Goal: Transaction & Acquisition: Obtain resource

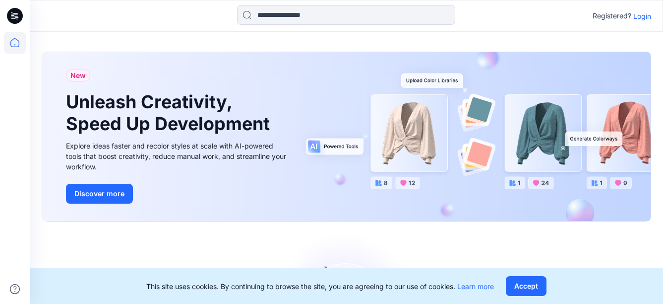
click at [642, 16] on p "Login" at bounding box center [643, 16] width 18 height 10
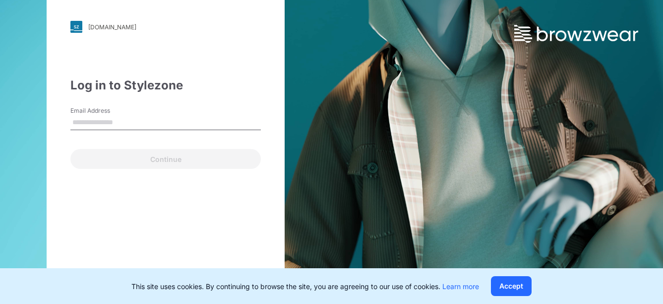
click at [110, 121] on input "Email Address" at bounding box center [165, 122] width 191 height 15
type input "**********"
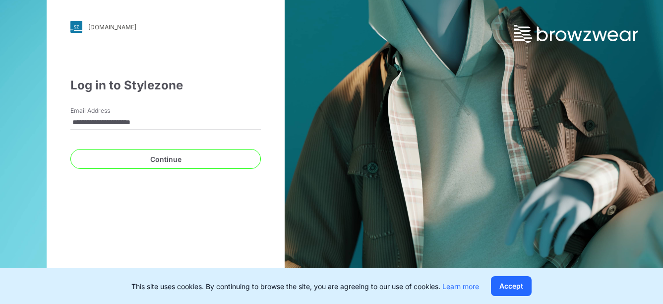
drag, startPoint x: 162, startPoint y: 123, endPoint x: 47, endPoint y: 115, distance: 115.3
click at [47, 115] on div "**********" at bounding box center [166, 152] width 332 height 304
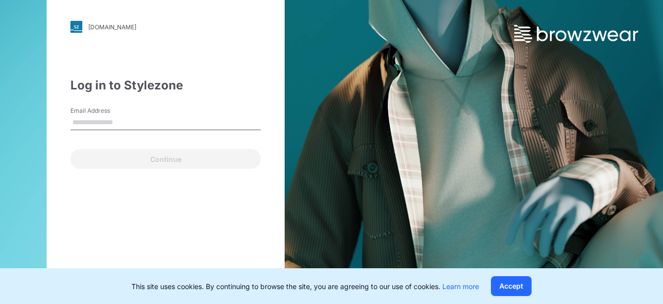
click at [127, 118] on input "Email Address" at bounding box center [165, 122] width 191 height 15
type input "**********"
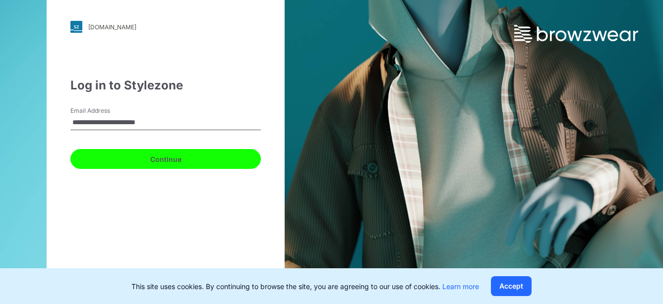
click at [127, 161] on button "Continue" at bounding box center [165, 159] width 191 height 20
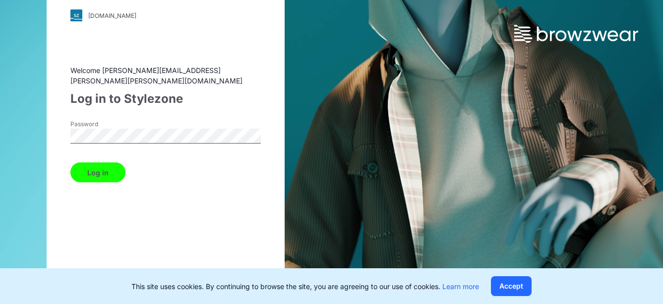
click at [108, 169] on button "Log in" at bounding box center [97, 172] width 55 height 20
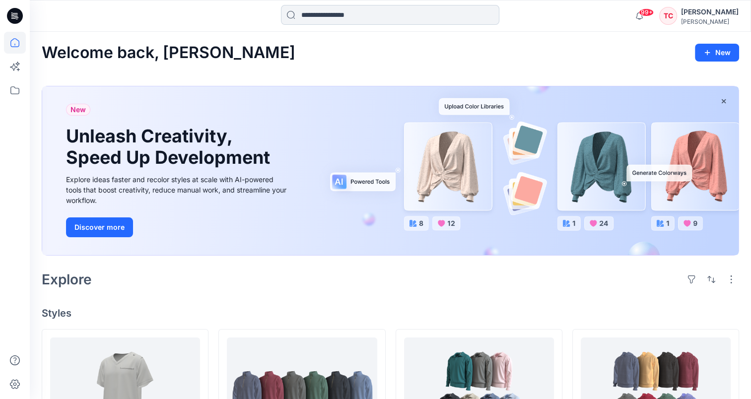
click at [345, 14] on input at bounding box center [390, 15] width 218 height 20
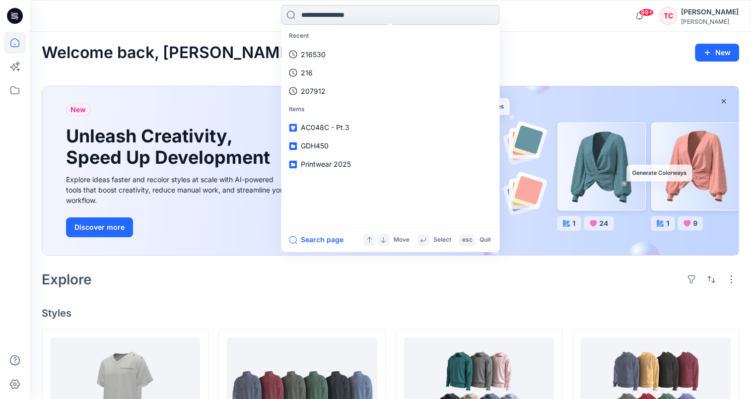
click at [341, 13] on input at bounding box center [390, 15] width 218 height 20
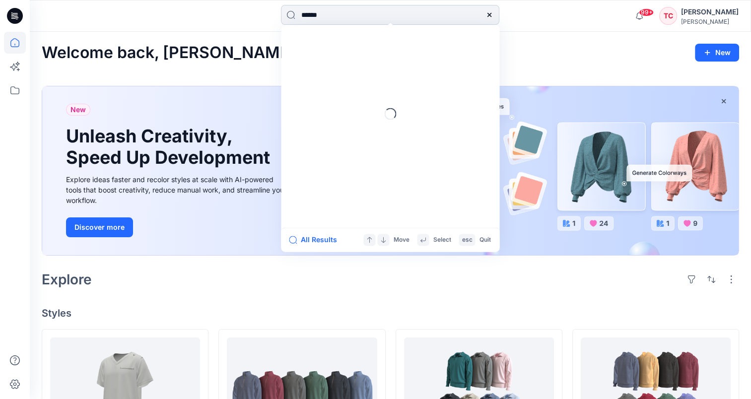
type input "******"
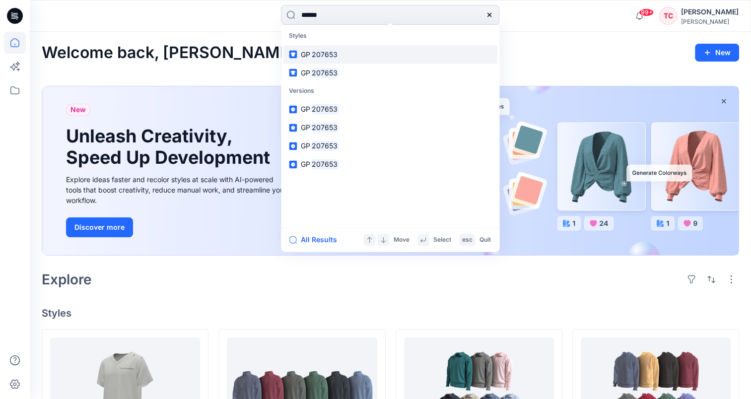
click at [329, 52] on mark "207653" at bounding box center [324, 54] width 29 height 11
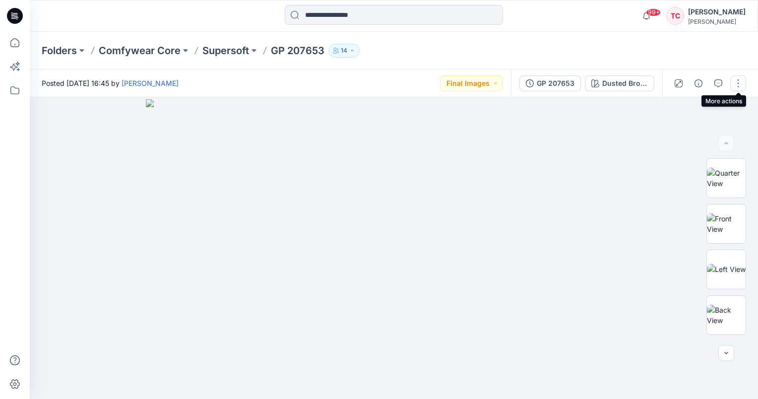
click at [663, 81] on button "button" at bounding box center [738, 83] width 16 height 16
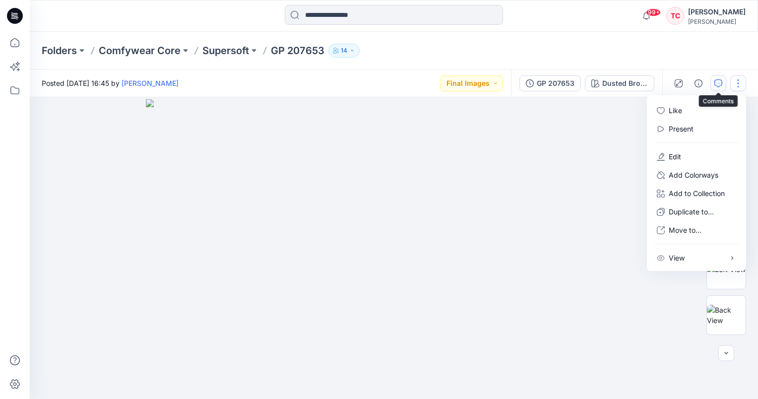
click at [663, 79] on icon "button" at bounding box center [718, 83] width 8 height 8
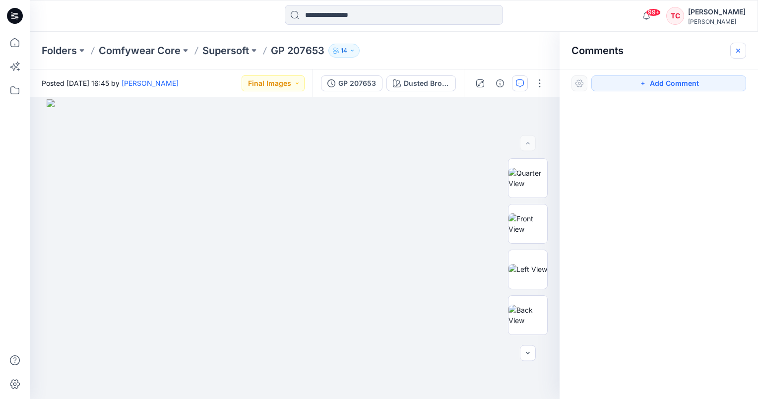
click at [663, 50] on icon "button" at bounding box center [737, 50] width 3 height 3
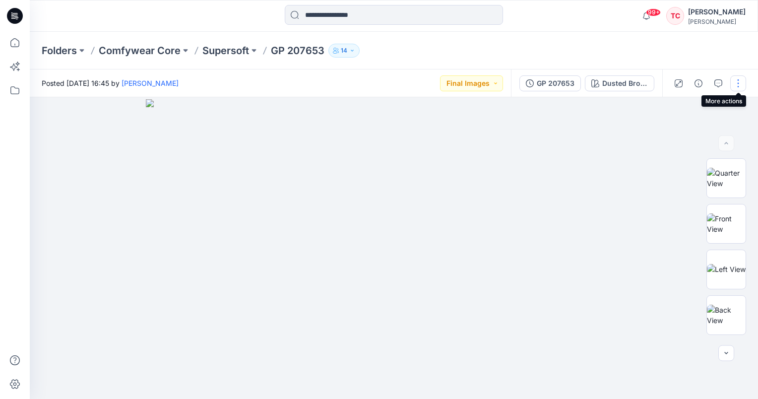
click at [663, 79] on button "button" at bounding box center [738, 83] width 16 height 16
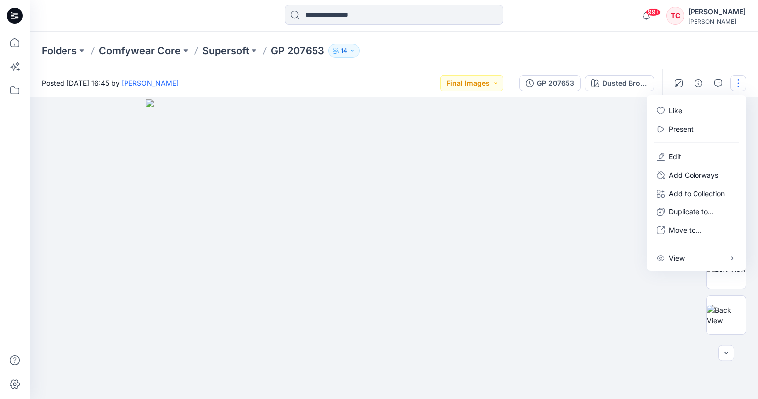
click at [462, 46] on div "Folders Comfywear Core Supersoft GP 207653 14" at bounding box center [355, 51] width 627 height 14
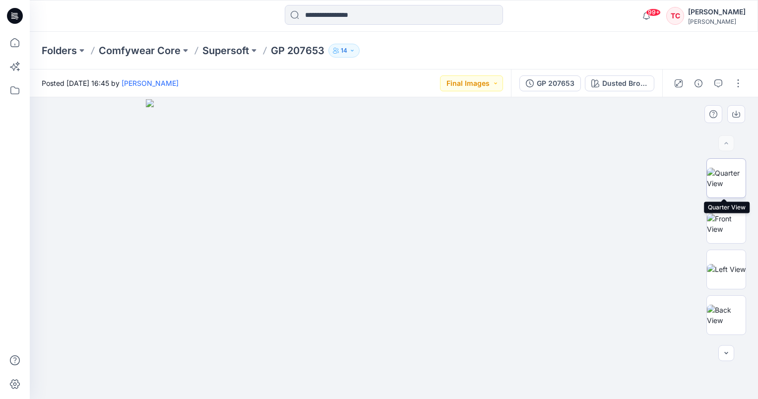
click at [663, 177] on img at bounding box center [726, 178] width 39 height 21
click at [224, 52] on p "Supersoft" at bounding box center [225, 51] width 47 height 14
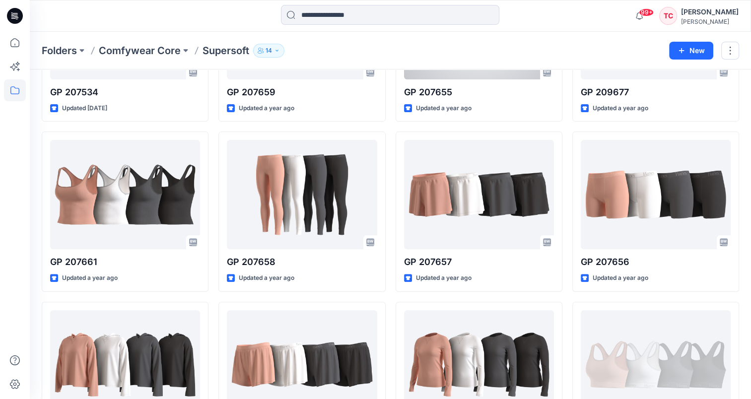
scroll to position [397, 0]
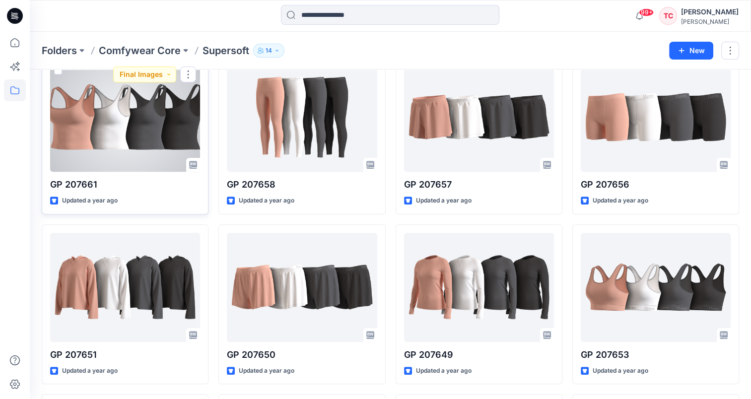
click at [128, 128] on div at bounding box center [125, 117] width 150 height 109
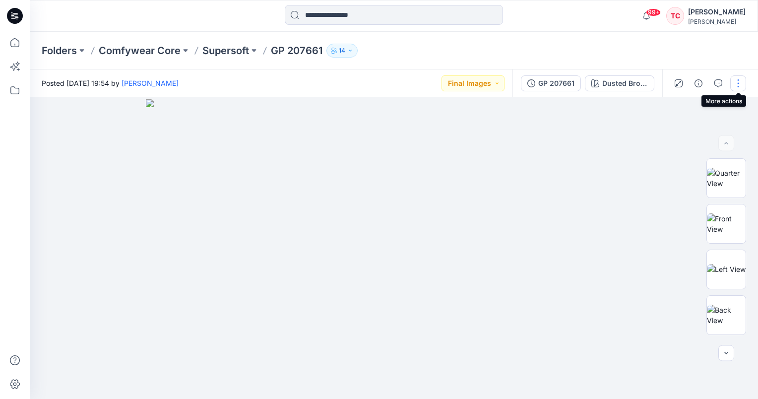
click at [663, 85] on button "button" at bounding box center [738, 83] width 16 height 16
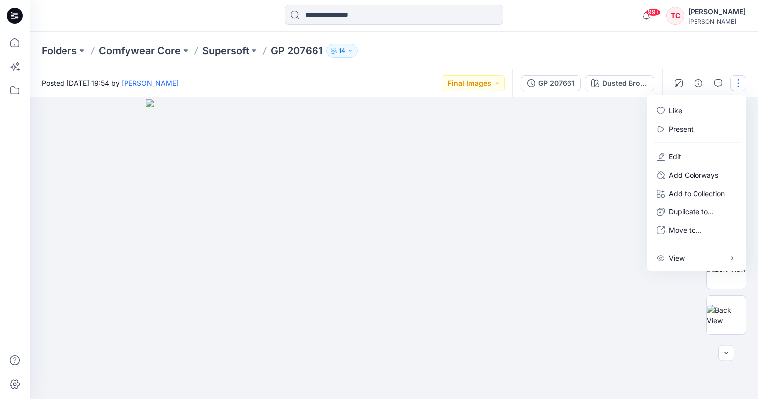
click at [663, 85] on button "button" at bounding box center [738, 83] width 16 height 16
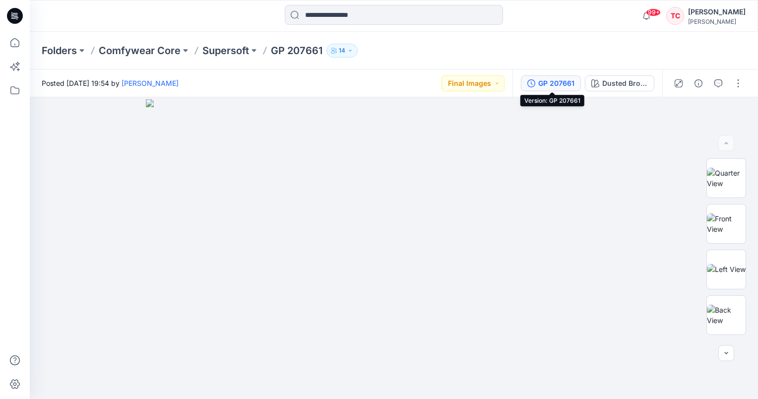
click at [534, 81] on icon "button" at bounding box center [531, 83] width 8 height 8
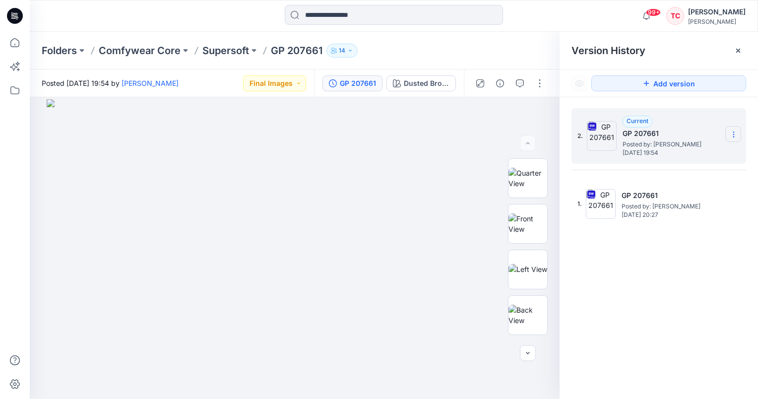
click at [663, 133] on icon at bounding box center [734, 134] width 8 height 8
click at [663, 150] on span "Download Source BW File" at bounding box center [683, 154] width 83 height 12
click at [375, 16] on input at bounding box center [394, 15] width 218 height 20
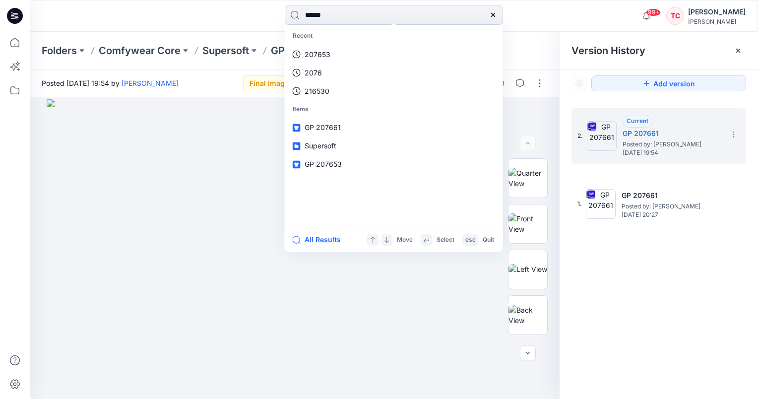
type input "******"
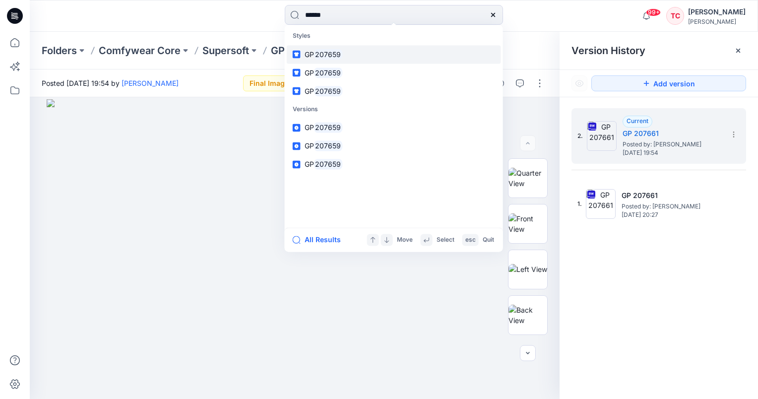
click at [321, 54] on mark "207659" at bounding box center [328, 54] width 29 height 11
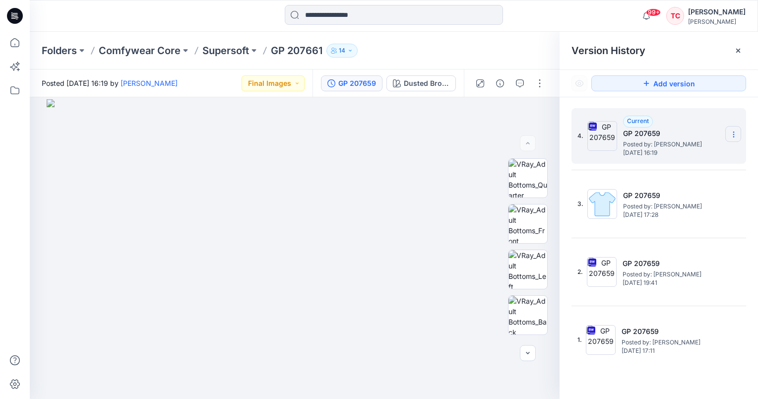
click at [663, 132] on icon at bounding box center [734, 134] width 8 height 8
click at [663, 160] on div "Download Source BW File" at bounding box center [680, 154] width 115 height 20
